Goal: Task Accomplishment & Management: Manage account settings

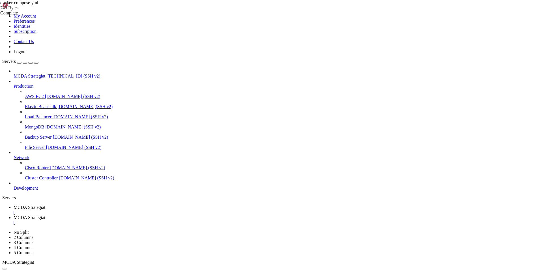
scroll to position [3, 1]
click at [144, 215] on link "MCDA Strategiat " at bounding box center [276, 220] width 525 height 10
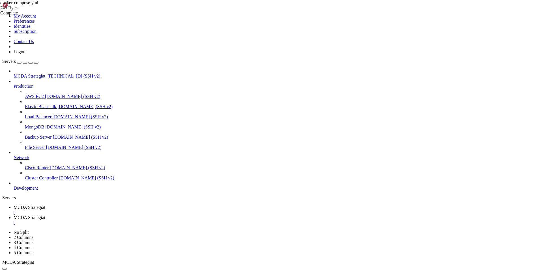
type input "/root/ft_userdata/dashboard"
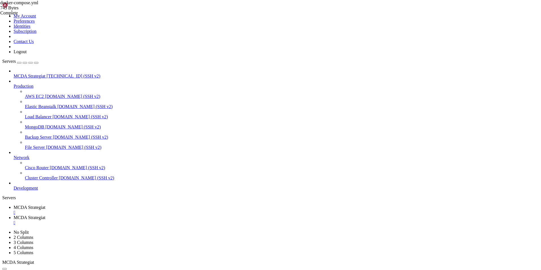
drag, startPoint x: 172, startPoint y: 137, endPoint x: 87, endPoint y: 136, distance: 85.1
type textarea "<a href="[URL]">Prometheus</a>"
drag, startPoint x: 164, startPoint y: 130, endPoint x: 83, endPoint y: 130, distance: 80.6
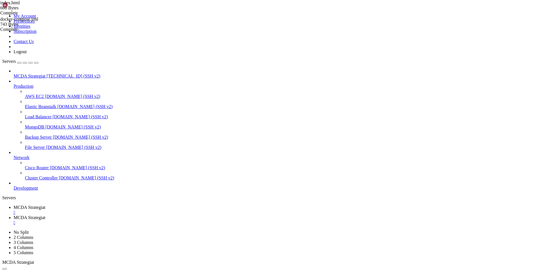
type textarea "<a href="[URL]">Grafana</a>"
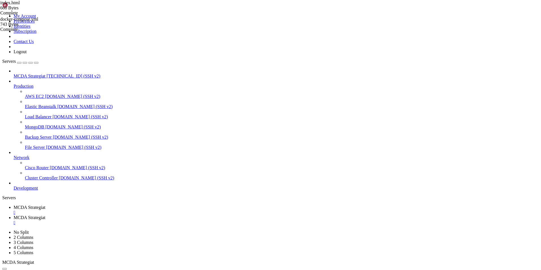
scroll to position [0, 5]
type textarea "<a href="[URL][TECHNICAL_ID]">FreqUI</a>"
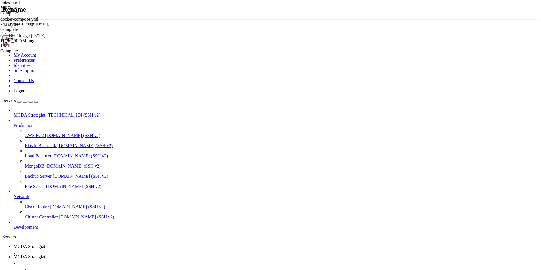
click at [57, 27] on input "ChatGPT Image [DATE], 11_46_50 AM.png" at bounding box center [32, 24] width 50 height 6
drag, startPoint x: 299, startPoint y: 132, endPoint x: 211, endPoint y: 131, distance: 88.2
click at [211, 31] on div "ChatGPT Image [DATE], 11_46_50 AM.png" at bounding box center [270, 25] width 536 height 12
type input "icon.png"
click at [15, 41] on button "Save" at bounding box center [8, 38] width 13 height 6
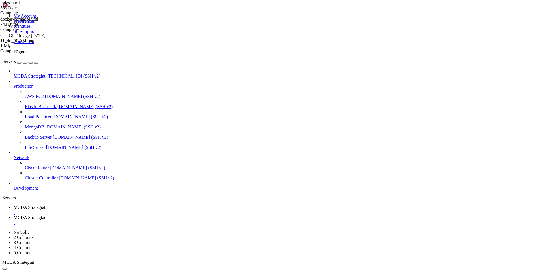
type input "/root/ft_userdata"
click at [45, 205] on span "MCDA Strategiat" at bounding box center [30, 207] width 32 height 5
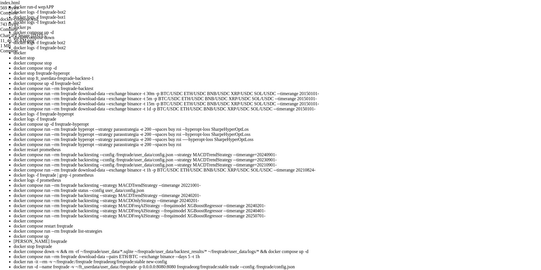
scroll to position [79, 0]
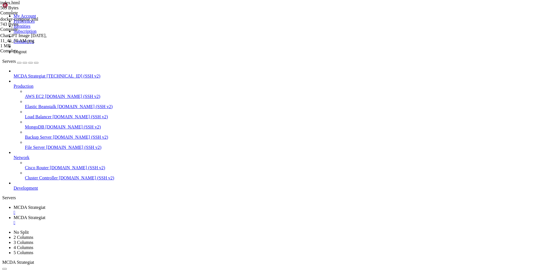
drag, startPoint x: 276, startPoint y: 479, endPoint x: 248, endPoint y: 480, distance: 28.0
